Goal: Find specific page/section: Find specific page/section

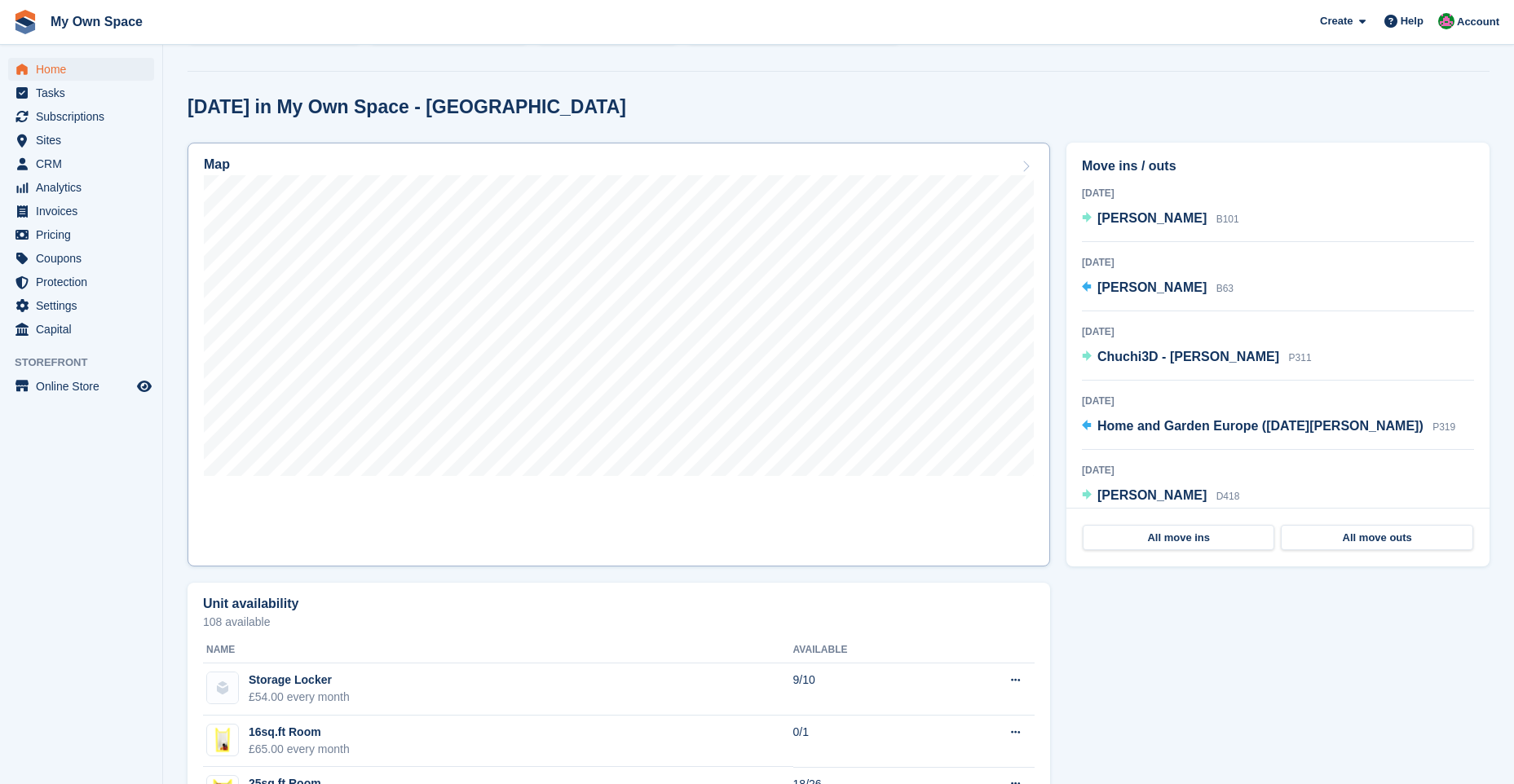
scroll to position [408, 0]
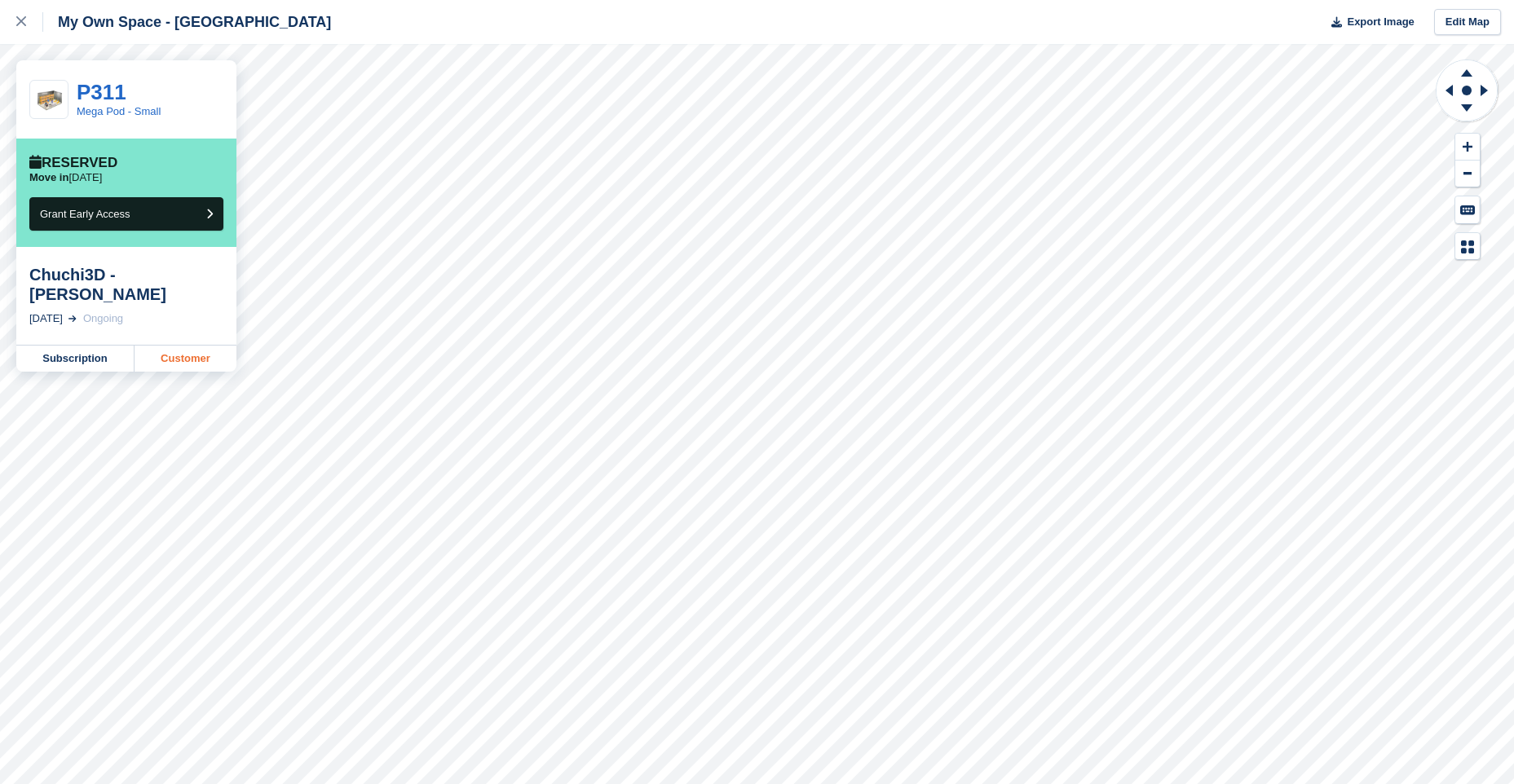
click at [176, 364] on link "Customer" at bounding box center [185, 358] width 102 height 26
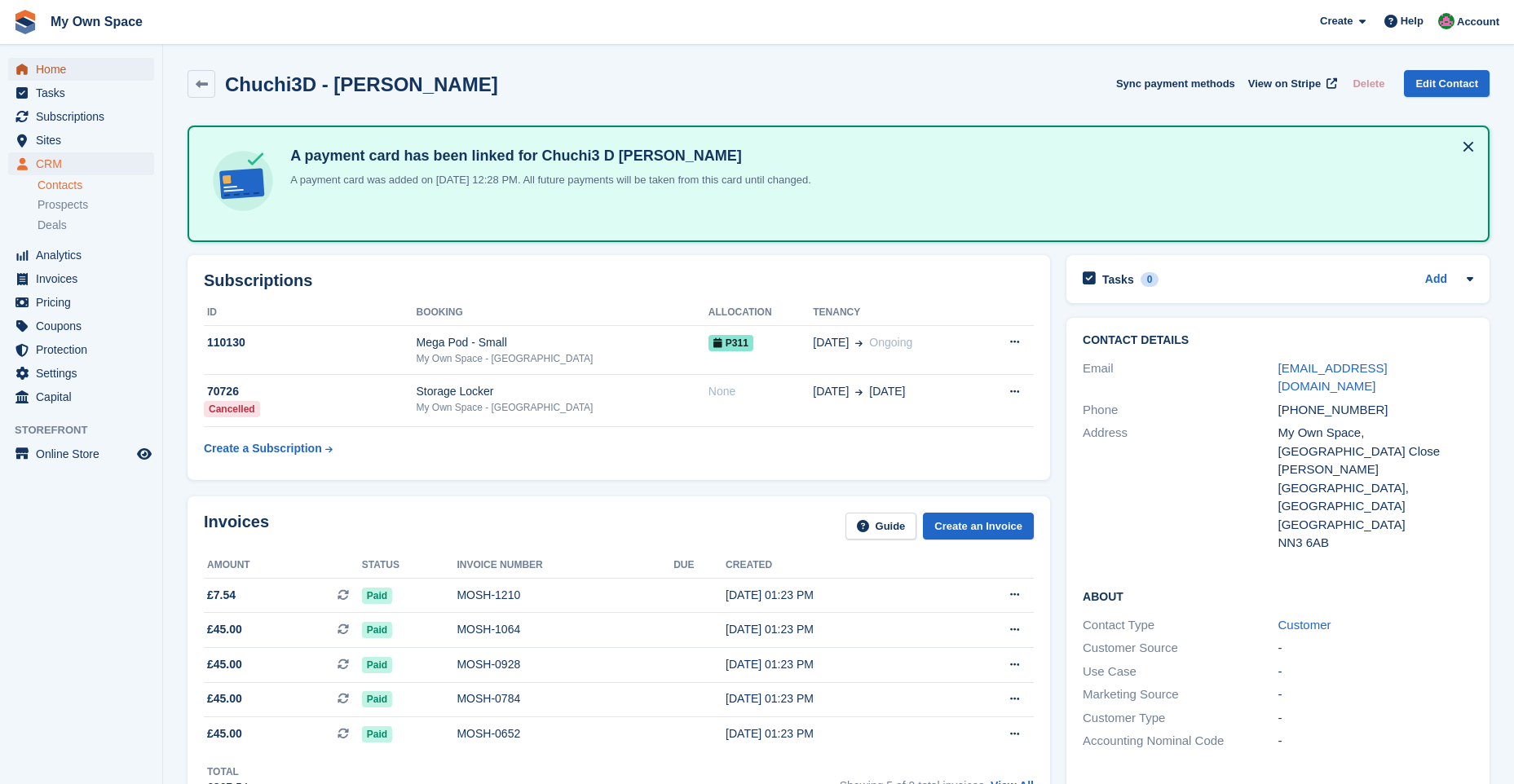
click at [62, 65] on span "Home" at bounding box center [84, 69] width 98 height 23
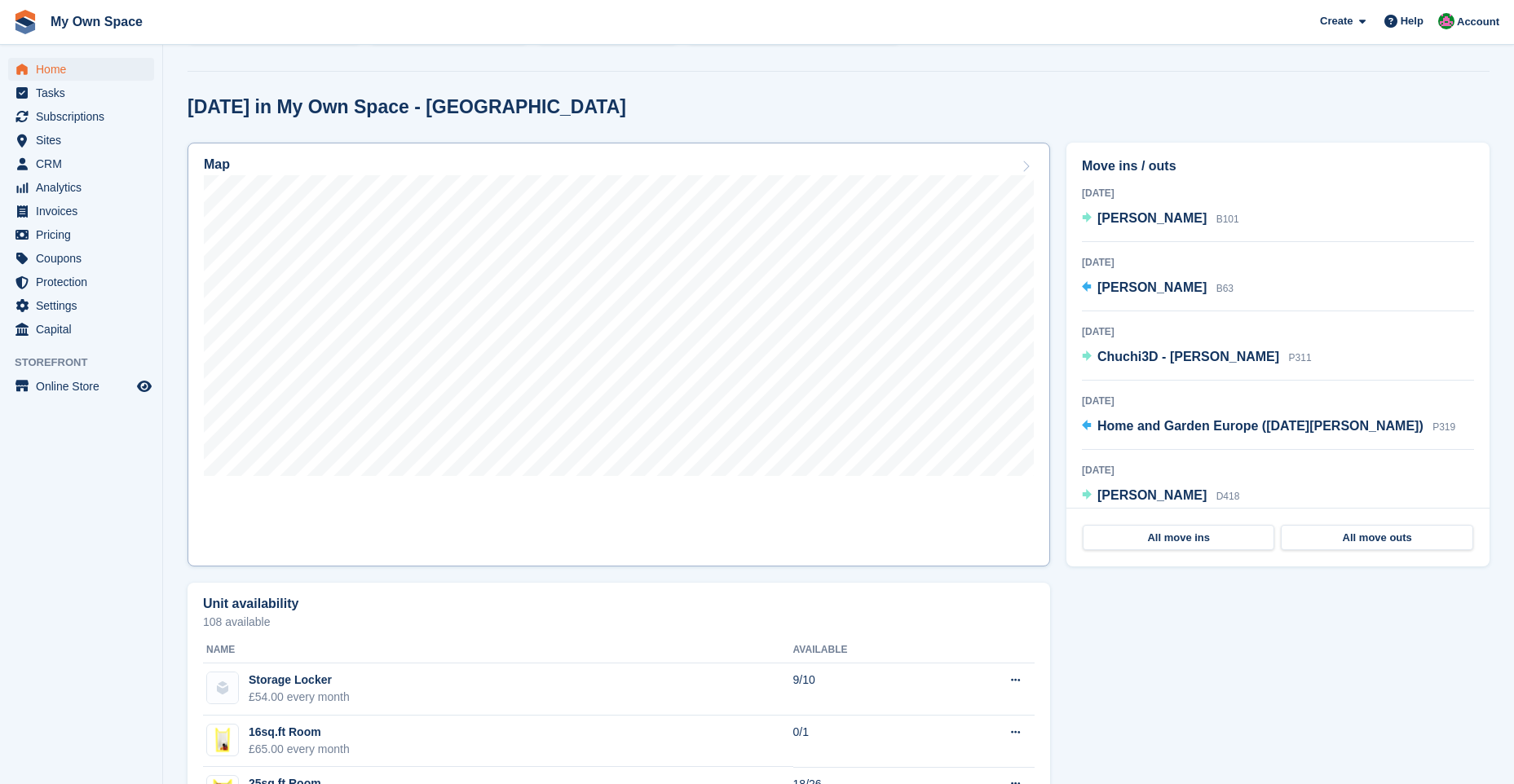
scroll to position [408, 0]
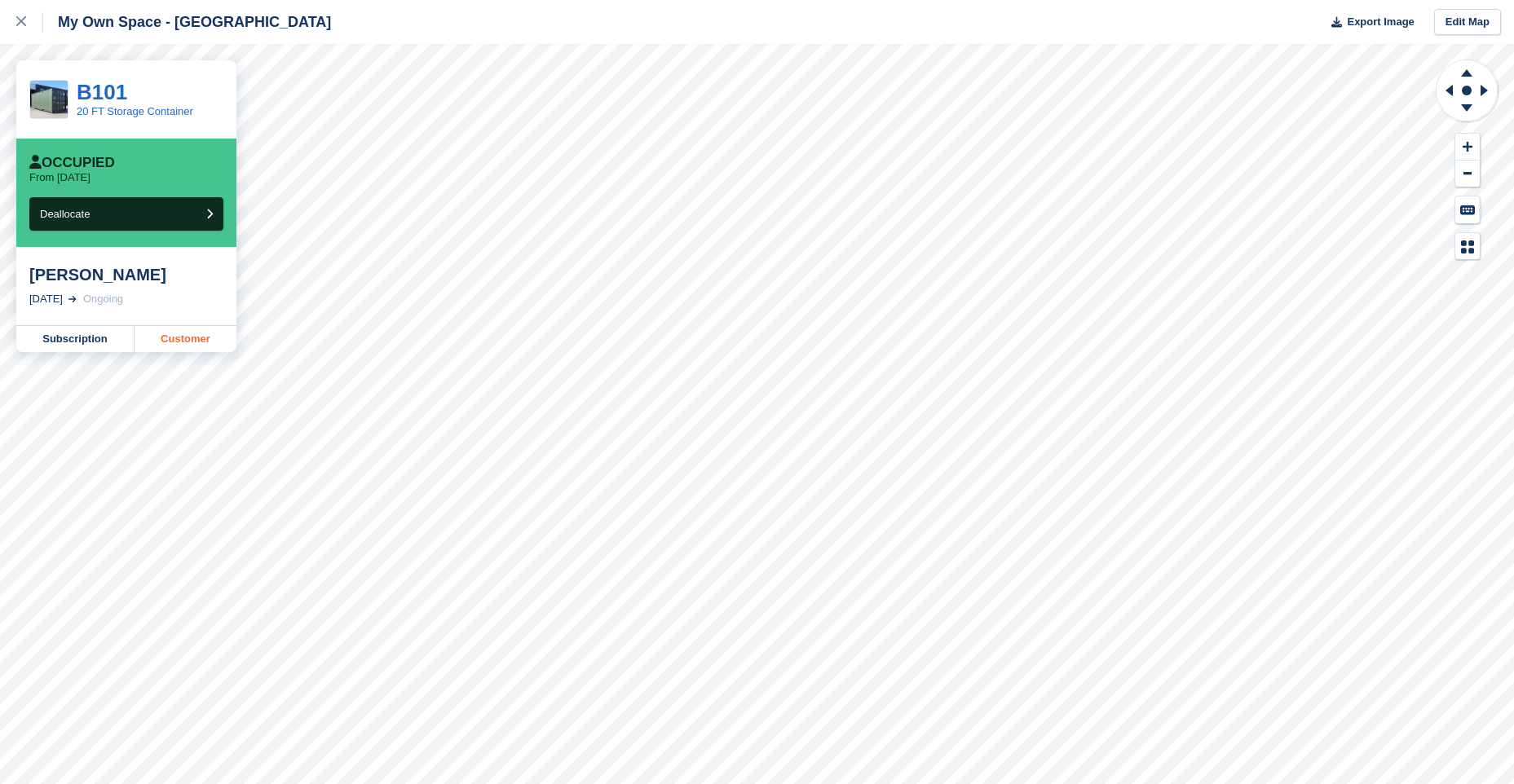
click at [200, 341] on link "Customer" at bounding box center [185, 339] width 102 height 26
